Goal: Task Accomplishment & Management: Manage account settings

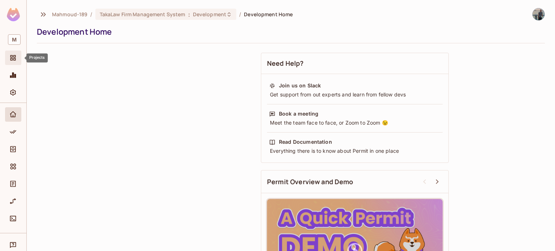
click at [17, 54] on span "Projects" at bounding box center [13, 57] width 9 height 9
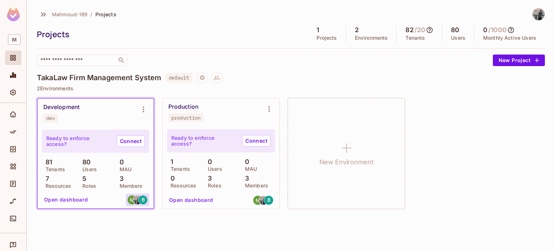
click at [135, 200] on img at bounding box center [137, 199] width 9 height 9
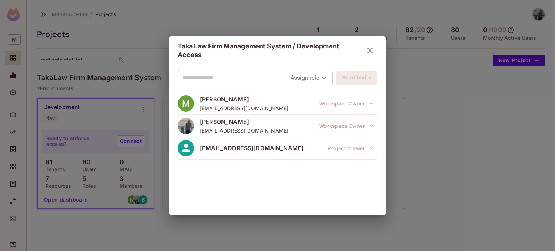
click at [131, 216] on div "Taka Law Firm Management System / Development Access Assign role Send Invite Ma…" at bounding box center [277, 125] width 555 height 251
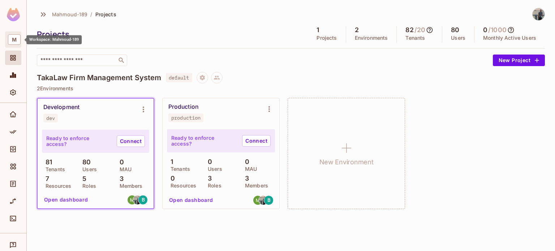
click at [19, 36] on span "M" at bounding box center [14, 39] width 13 height 10
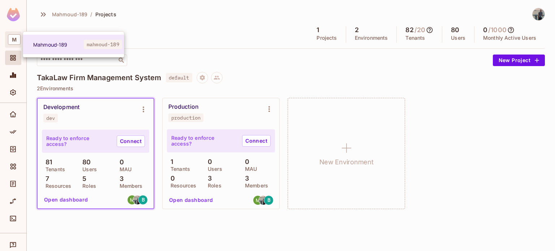
click at [16, 16] on div at bounding box center [277, 125] width 555 height 251
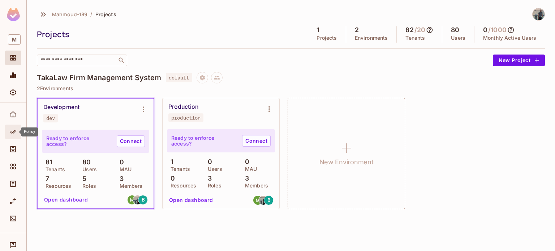
click at [13, 136] on div "Policy" at bounding box center [13, 132] width 16 height 14
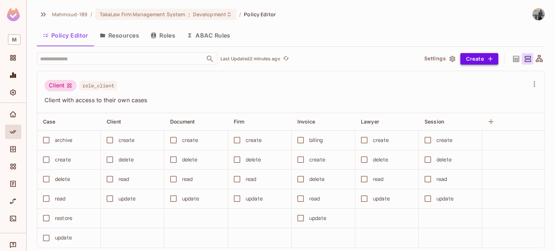
click at [473, 57] on button "Create" at bounding box center [479, 59] width 38 height 12
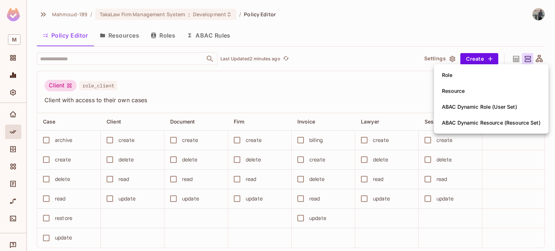
click at [454, 76] on span "Role" at bounding box center [446, 75] width 15 height 12
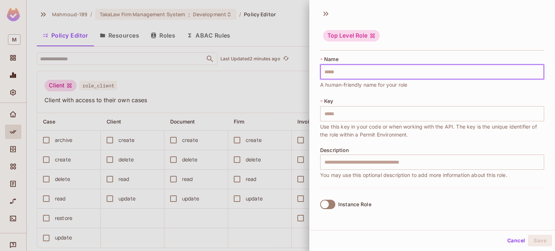
click at [341, 70] on input "text" at bounding box center [432, 71] width 224 height 15
click at [345, 68] on input "text" at bounding box center [432, 71] width 224 height 15
click at [341, 111] on input "text" at bounding box center [432, 113] width 224 height 15
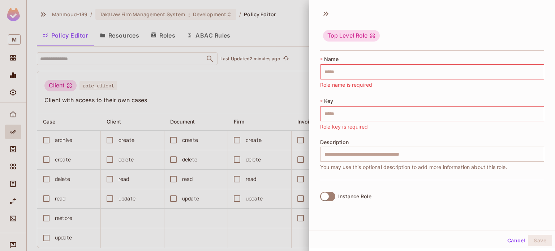
click at [284, 99] on div at bounding box center [277, 125] width 555 height 251
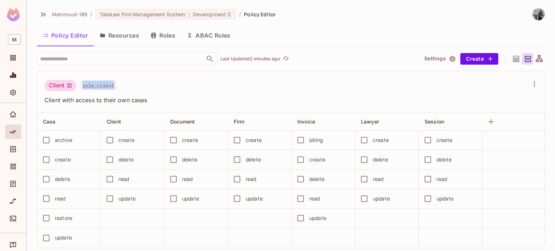
drag, startPoint x: 82, startPoint y: 85, endPoint x: 114, endPoint y: 86, distance: 32.5
click at [117, 86] on span "role_client" at bounding box center [98, 85] width 38 height 9
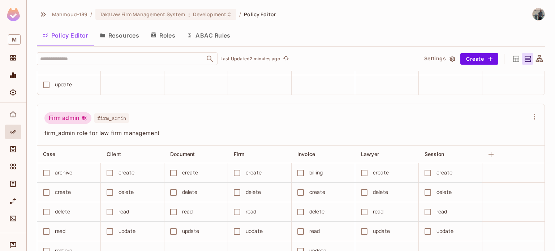
scroll to position [181, 0]
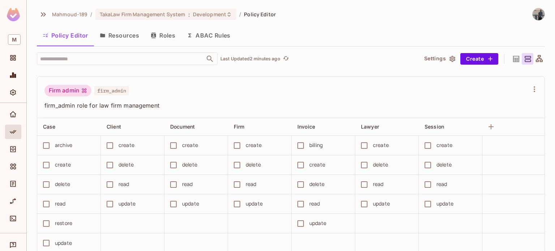
drag, startPoint x: 100, startPoint y: 84, endPoint x: 94, endPoint y: 86, distance: 6.4
click at [100, 84] on div "Firm admin firm_admin firm_admin role for law firm management" at bounding box center [290, 98] width 507 height 42
drag, startPoint x: 52, startPoint y: 95, endPoint x: 78, endPoint y: 97, distance: 26.4
click at [78, 96] on div "Firm admin" at bounding box center [67, 91] width 47 height 12
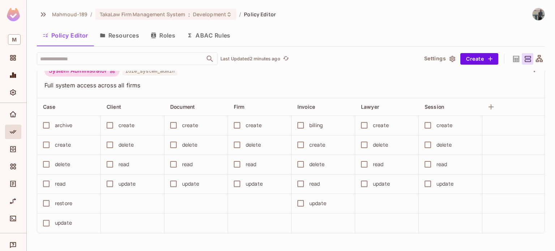
scroll to position [783, 0]
drag, startPoint x: 56, startPoint y: 119, endPoint x: 68, endPoint y: 119, distance: 11.9
click at [68, 121] on div "archive" at bounding box center [63, 125] width 17 height 8
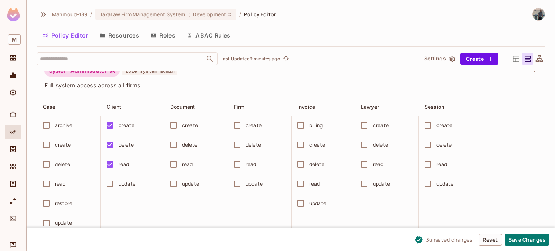
click at [119, 180] on div "update" at bounding box center [126, 184] width 17 height 8
click at [124, 182] on div "update" at bounding box center [126, 184] width 17 height 8
click at [534, 60] on icon at bounding box center [538, 59] width 9 height 9
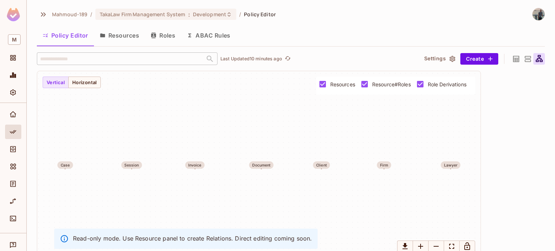
scroll to position [8, 0]
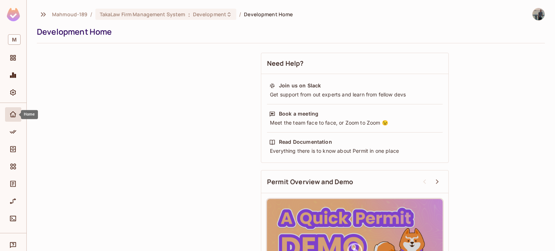
click at [7, 110] on div "Home" at bounding box center [13, 114] width 16 height 14
click at [12, 127] on div "Policy" at bounding box center [13, 132] width 16 height 14
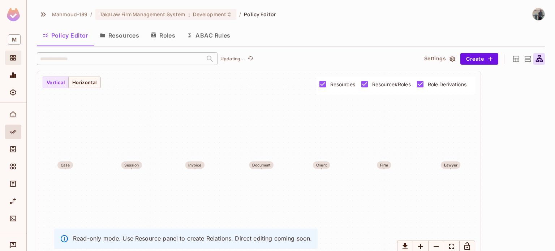
click at [19, 60] on div "Projects" at bounding box center [14, 57] width 12 height 9
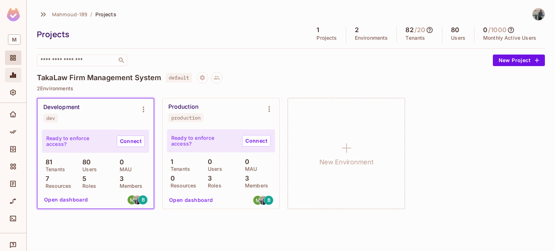
click at [16, 74] on icon "Monitoring" at bounding box center [12, 74] width 7 height 7
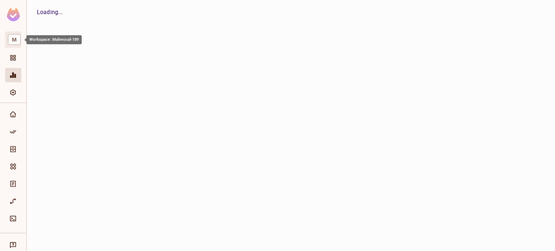
click at [16, 41] on span "M" at bounding box center [14, 39] width 13 height 10
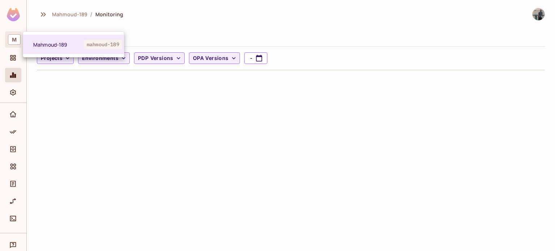
click at [101, 92] on div at bounding box center [277, 125] width 555 height 251
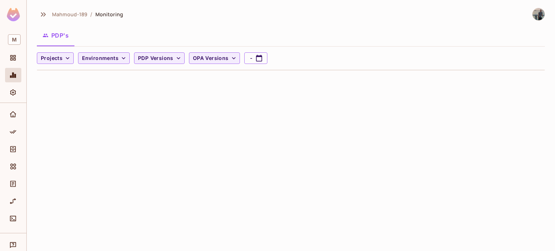
click at [550, 18] on div "Mahmoud-189 / Monitoring PDP's Projects Environments PDP Versions OPA Versions -" at bounding box center [291, 125] width 528 height 251
click at [542, 16] on img at bounding box center [538, 14] width 12 height 12
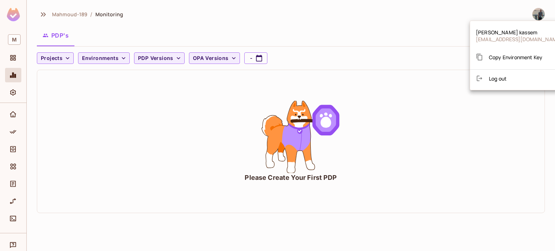
click at [11, 148] on div at bounding box center [277, 125] width 555 height 251
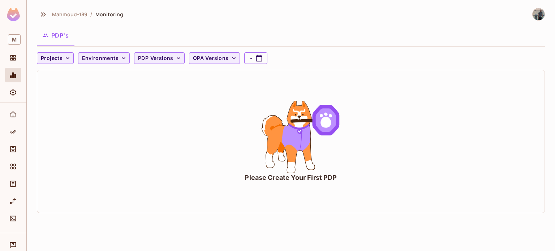
click at [11, 148] on div "[PERSON_NAME] [EMAIL_ADDRESS][DOMAIN_NAME] Copy Environment Key Log out" at bounding box center [277, 125] width 555 height 251
click at [13, 164] on icon "Elements" at bounding box center [12, 166] width 7 height 7
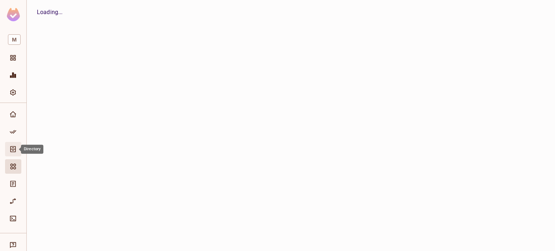
click at [13, 148] on icon "Directory" at bounding box center [12, 148] width 7 height 7
click at [17, 90] on div "Settings" at bounding box center [14, 92] width 12 height 9
click at [18, 55] on div "Projects" at bounding box center [14, 57] width 12 height 9
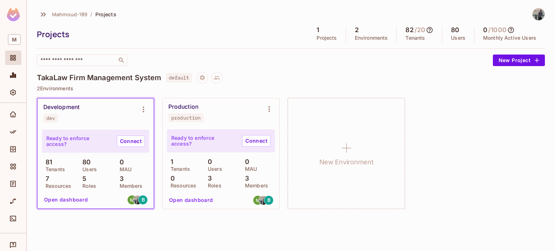
click at [188, 103] on div "Production production" at bounding box center [220, 112] width 117 height 29
click at [43, 111] on div "Development dev" at bounding box center [89, 113] width 93 height 19
drag, startPoint x: 45, startPoint y: 110, endPoint x: 54, endPoint y: 97, distance: 15.8
click at [46, 109] on div "Development" at bounding box center [61, 107] width 36 height 7
click at [17, 40] on span "M" at bounding box center [14, 39] width 13 height 10
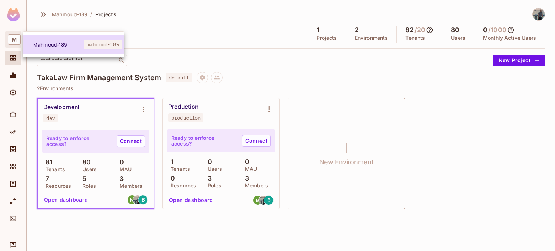
click at [79, 42] on span "Mahmoud-189" at bounding box center [58, 44] width 51 height 7
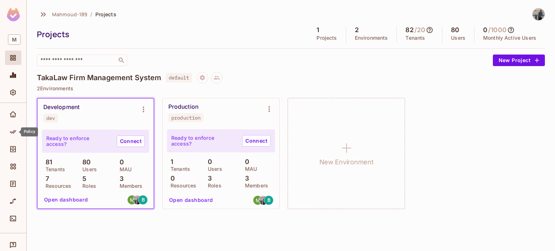
click at [17, 129] on div "Policy" at bounding box center [27, 131] width 22 height 9
click at [13, 130] on icon "Policy" at bounding box center [12, 131] width 7 height 7
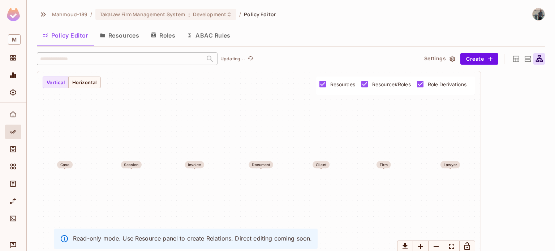
drag, startPoint x: 79, startPoint y: 129, endPoint x: 71, endPoint y: 144, distance: 17.6
click at [78, 129] on div "Case Session Invoice Document Client Firm Lawyer" at bounding box center [258, 164] width 443 height 187
click at [66, 166] on div "Case" at bounding box center [64, 164] width 9 height 4
click at [534, 58] on icon at bounding box center [538, 59] width 9 height 9
click at [524, 58] on icon at bounding box center [527, 59] width 6 height 6
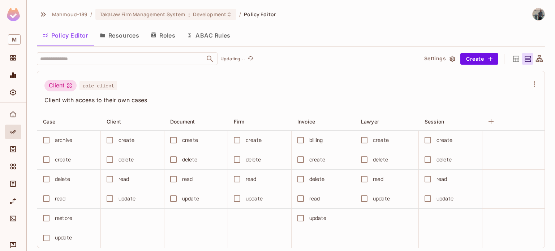
click at [512, 58] on icon at bounding box center [515, 59] width 9 height 9
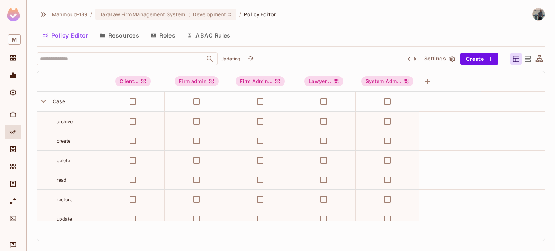
click at [521, 59] on div at bounding box center [527, 59] width 12 height 12
